Goal: Task Accomplishment & Management: Manage account settings

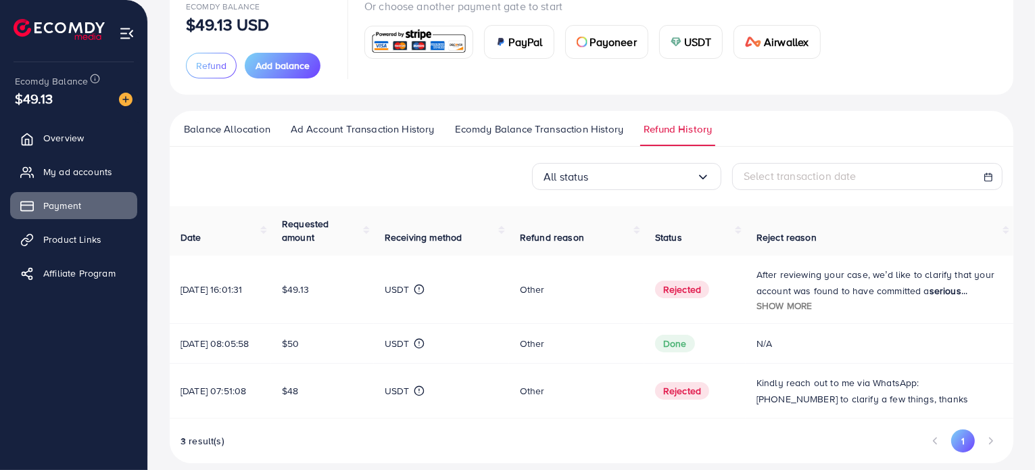
scroll to position [126, 0]
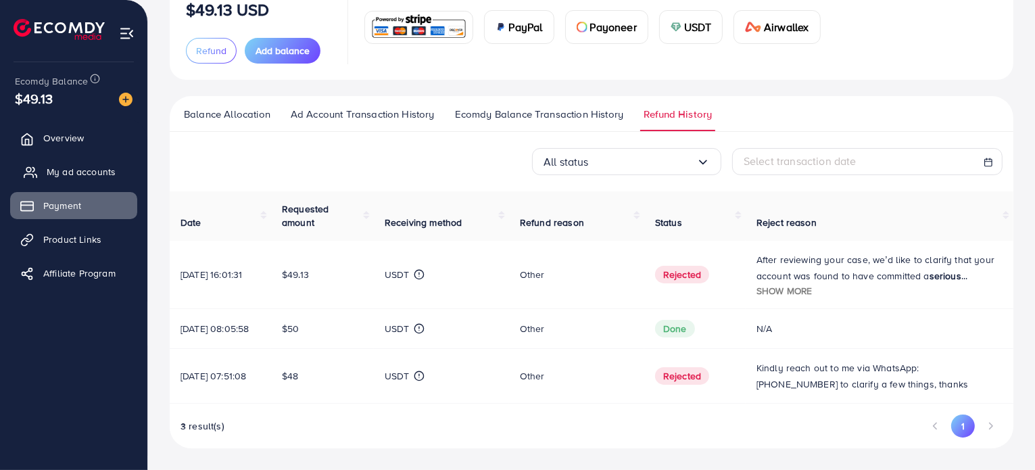
click at [70, 174] on span "My ad accounts" at bounding box center [81, 172] width 69 height 14
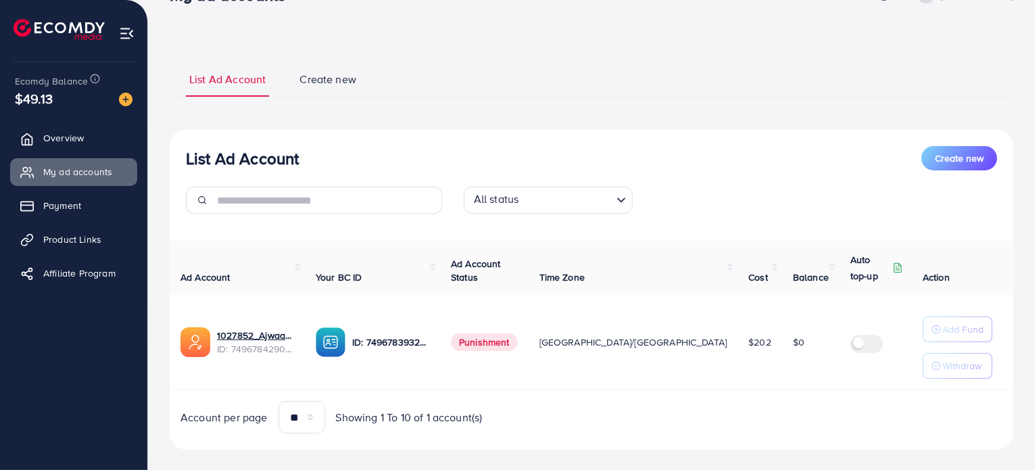
scroll to position [56, 0]
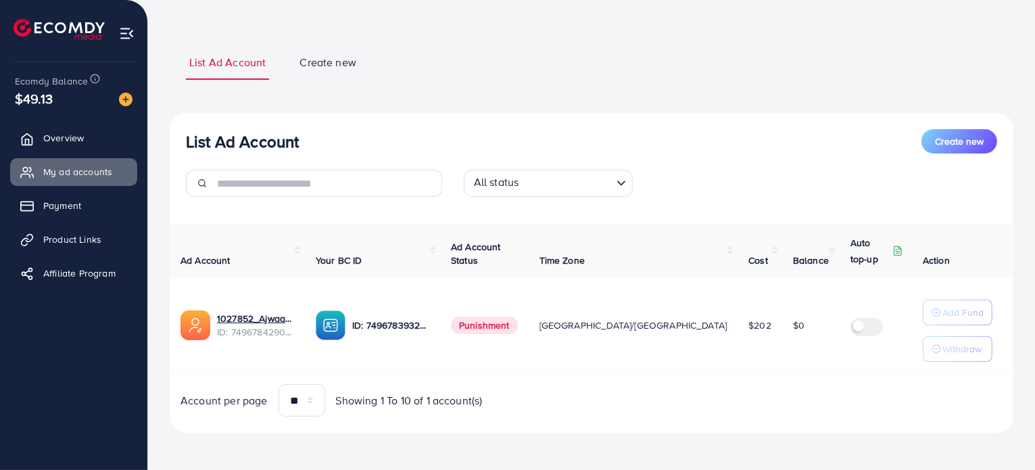
click at [33, 105] on span "$49.13" at bounding box center [34, 99] width 38 height 20
drag, startPoint x: 466, startPoint y: 92, endPoint x: 418, endPoint y: 20, distance: 86.6
click at [466, 92] on div "List Ad Account Create new List Ad Account Create new All status Loading... Ad …" at bounding box center [592, 238] width 844 height 389
